Goal: Task Accomplishment & Management: Manage account settings

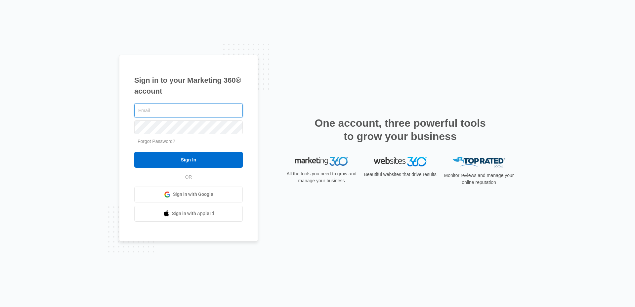
click at [193, 111] on input "text" at bounding box center [188, 111] width 109 height 14
type input "brent.avila@madwire.com"
click at [134, 152] on input "Sign In" at bounding box center [188, 160] width 109 height 16
click at [186, 195] on span "Sign in with Google" at bounding box center [193, 194] width 40 height 7
type input "[PERSON_NAME][EMAIL_ADDRESS][PERSON_NAME][DOMAIN_NAME]"
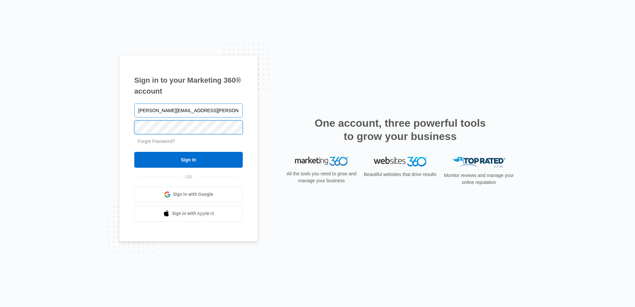
click at [134, 152] on input "Sign In" at bounding box center [188, 160] width 109 height 16
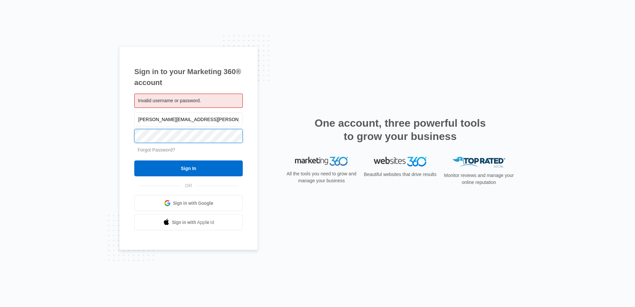
click at [134, 160] on input "Sign In" at bounding box center [188, 168] width 109 height 16
click at [199, 199] on link "Sign in with Google" at bounding box center [188, 203] width 109 height 16
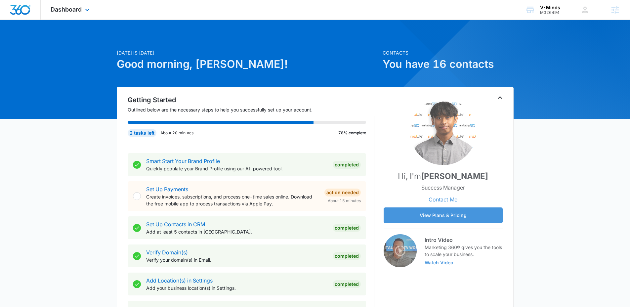
click at [75, 4] on div "Dashboard Apps Reputation Websites Forms CRM Email Social Content Ads Intellige…" at bounding box center [71, 10] width 61 height 20
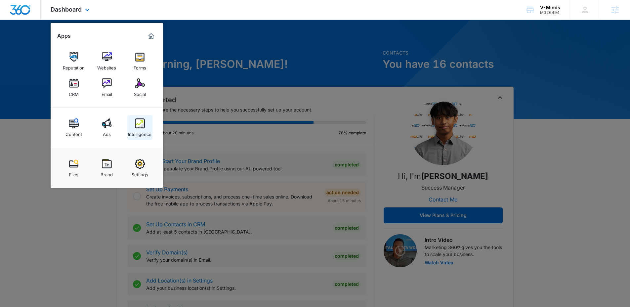
click at [143, 127] on img at bounding box center [140, 123] width 10 height 10
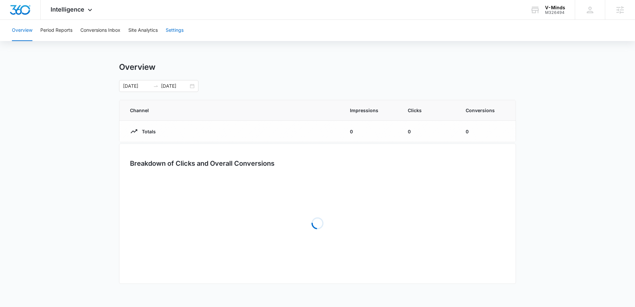
click at [179, 30] on button "Settings" at bounding box center [175, 30] width 18 height 21
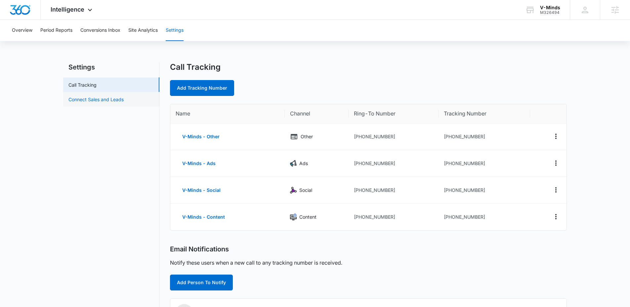
click at [98, 99] on link "Connect Sales and Leads" at bounding box center [95, 99] width 55 height 7
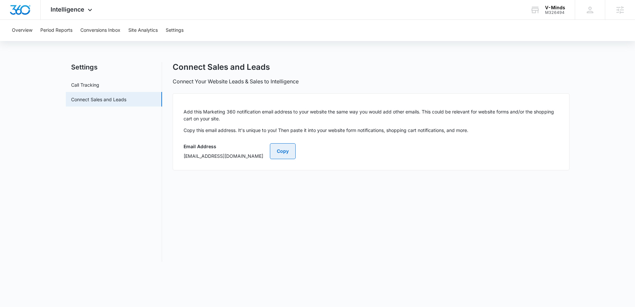
click at [296, 148] on button "Copy" at bounding box center [283, 151] width 26 height 16
